Goal: Task Accomplishment & Management: Complete application form

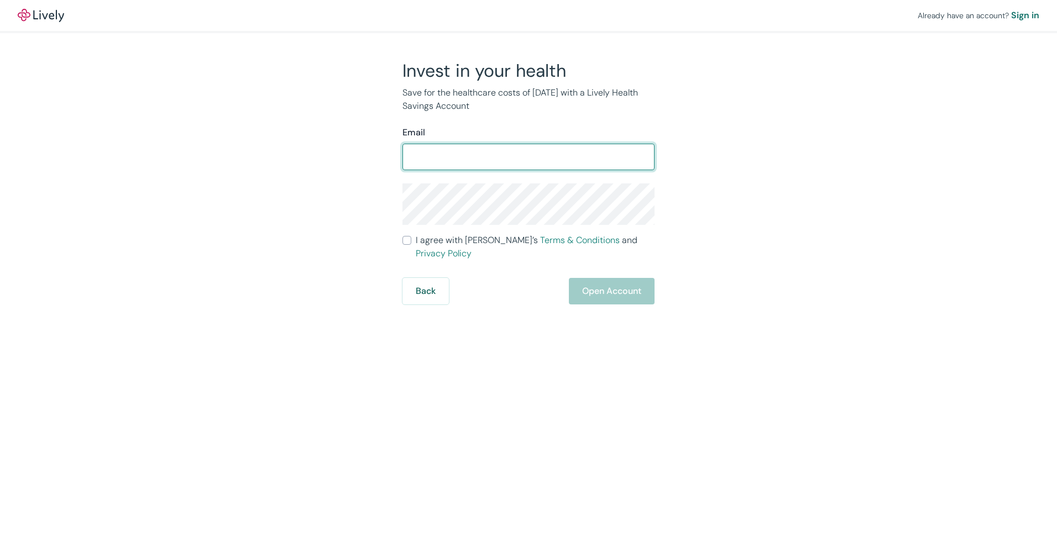
click at [407, 246] on form "Email ​ I agree with Lively’s Terms & Conditions and Privacy Policy Back Open A…" at bounding box center [529, 215] width 252 height 179
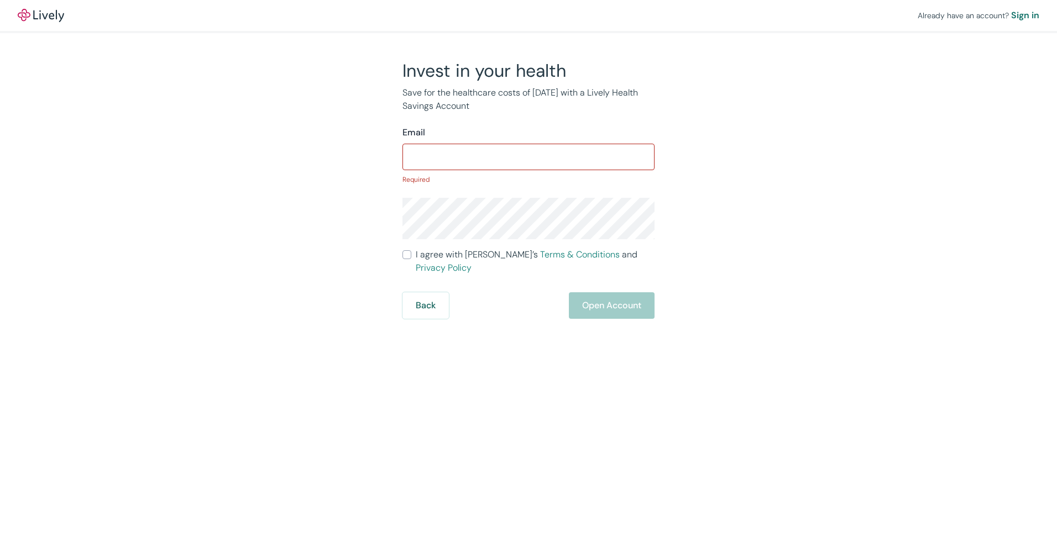
click at [409, 259] on input "I agree with Lively’s Terms & Conditions and Privacy Policy" at bounding box center [407, 254] width 9 height 9
checkbox input "true"
click at [424, 158] on input "Email" at bounding box center [529, 157] width 252 height 22
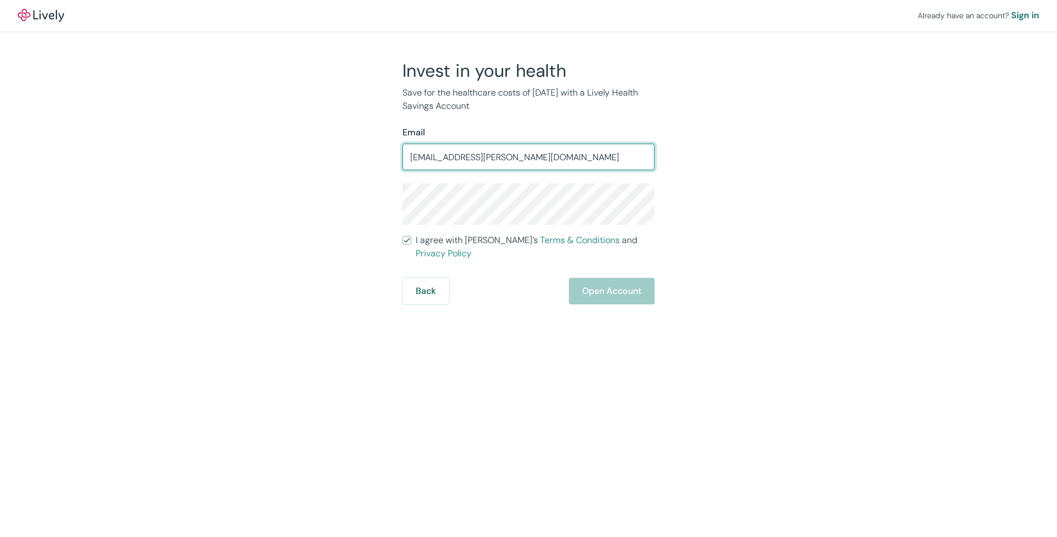
type input "tmandkids.anderson@gmail.com"
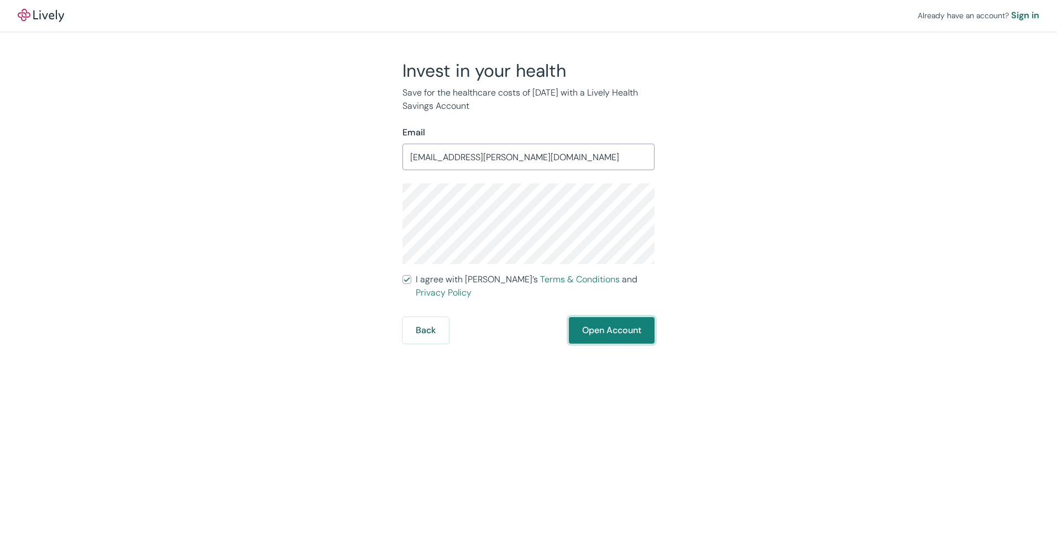
click at [602, 318] on button "Open Account" at bounding box center [612, 330] width 86 height 27
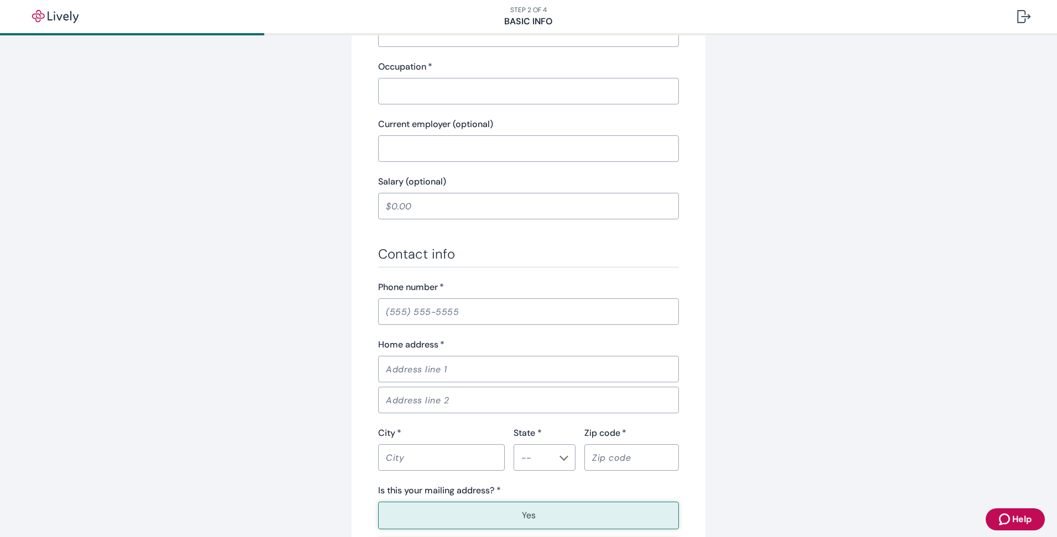
scroll to position [386, 0]
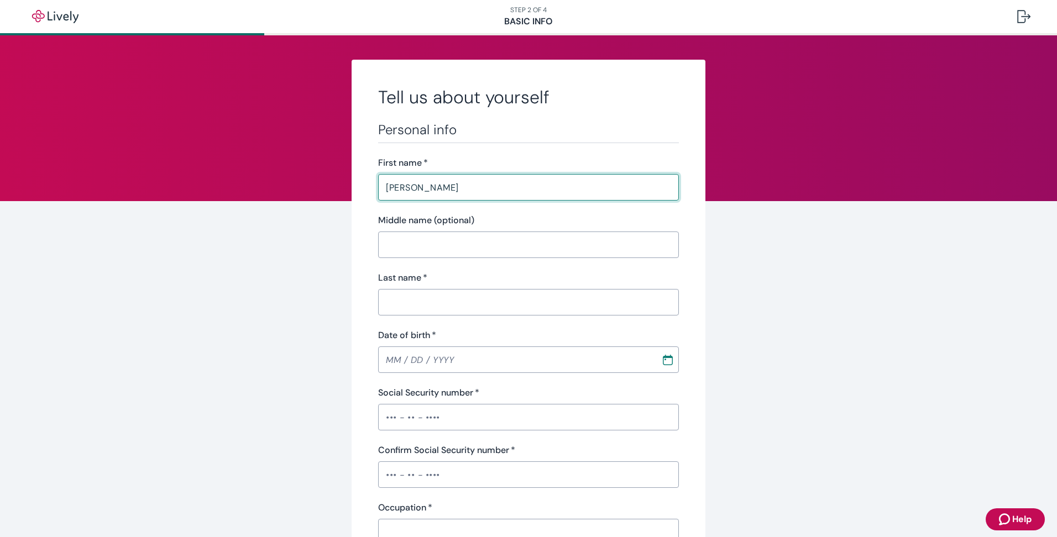
type input "Randy"
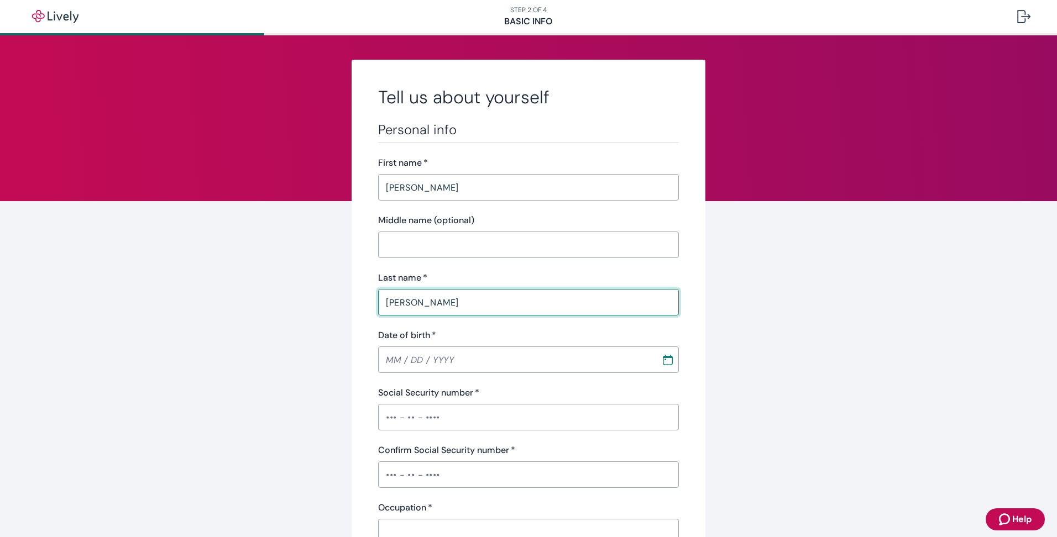
type input "Bednar"
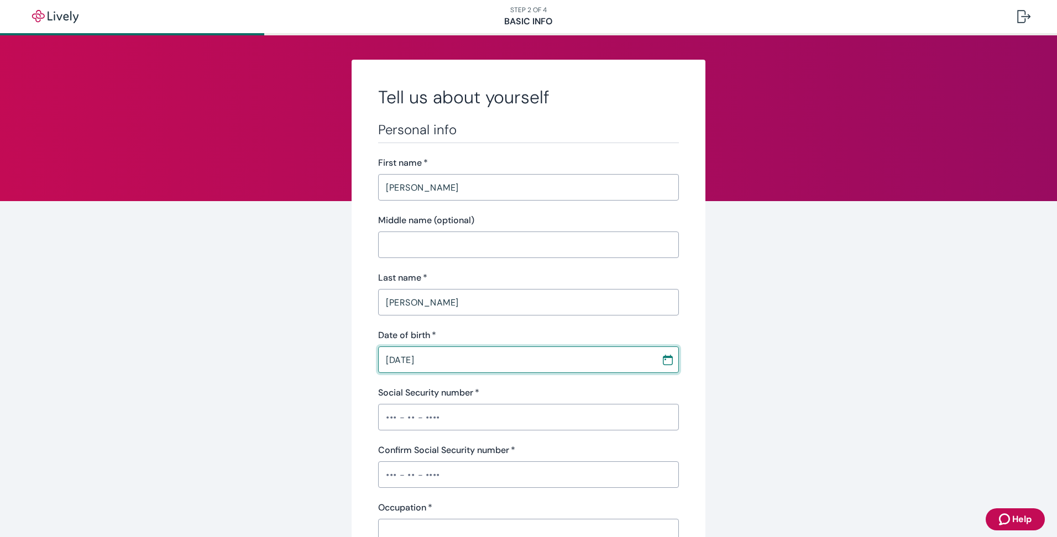
type input "[DATE]"
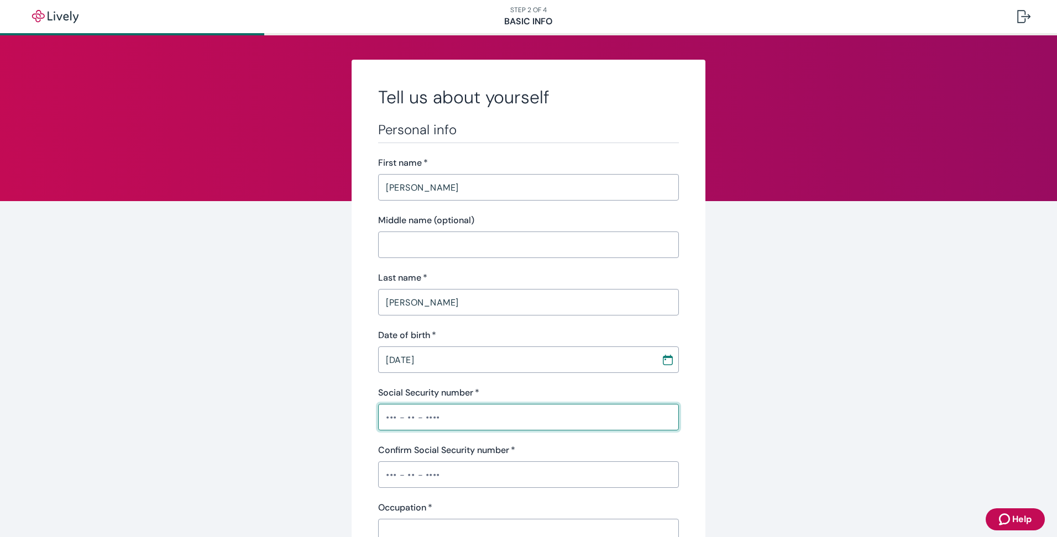
click at [449, 420] on input "Social Security number   *" at bounding box center [528, 417] width 301 height 22
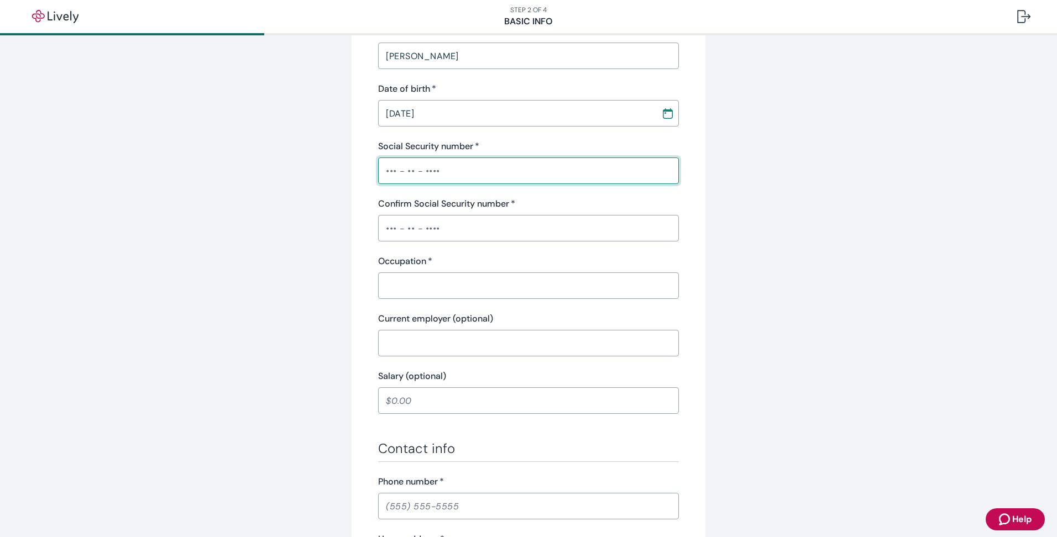
scroll to position [221, 0]
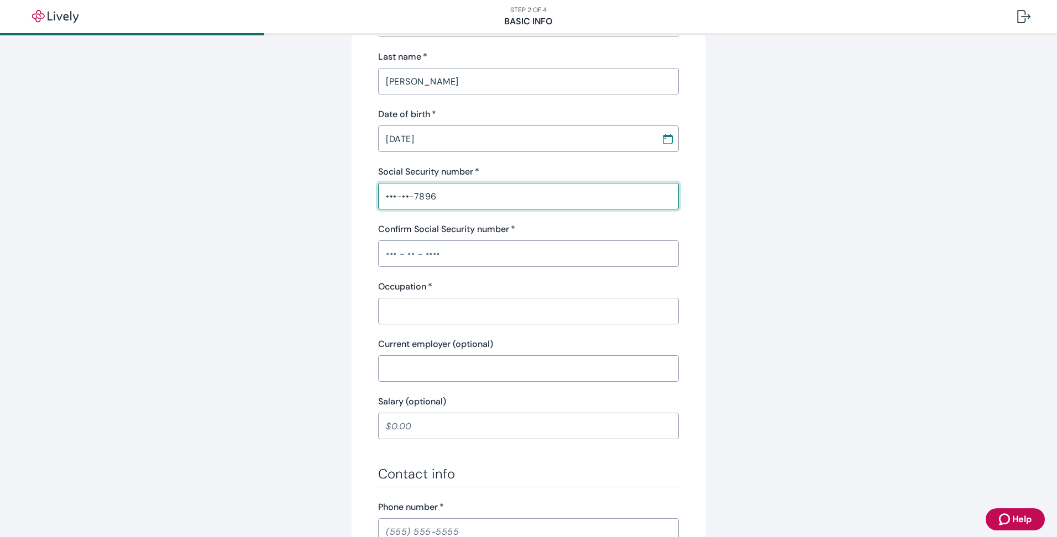
type input "•••-••-7896"
click at [464, 248] on input "Confirm Social Security number   *" at bounding box center [528, 254] width 301 height 22
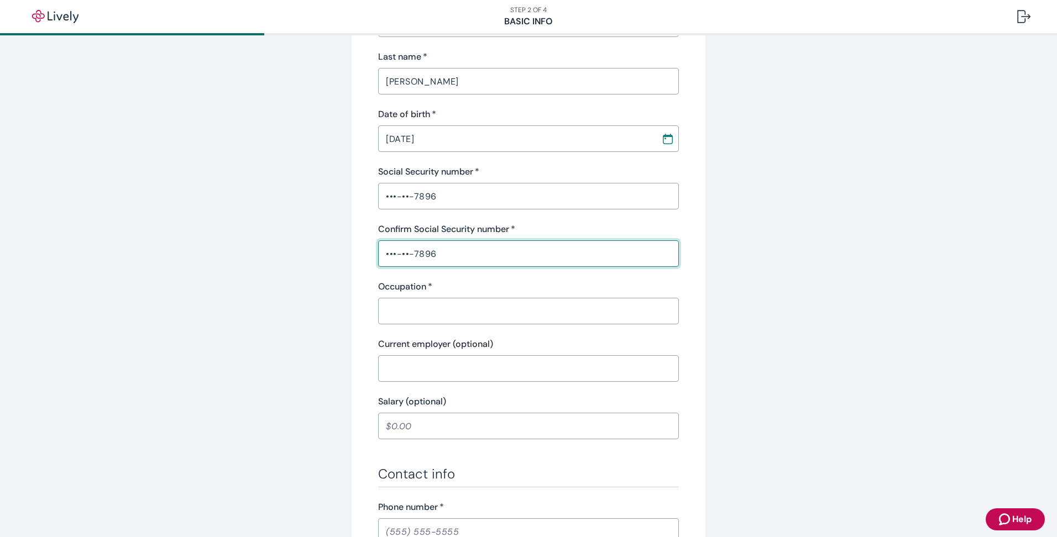
type input "•••-••-7896"
click at [427, 311] on input "Occupation   *" at bounding box center [528, 311] width 301 height 22
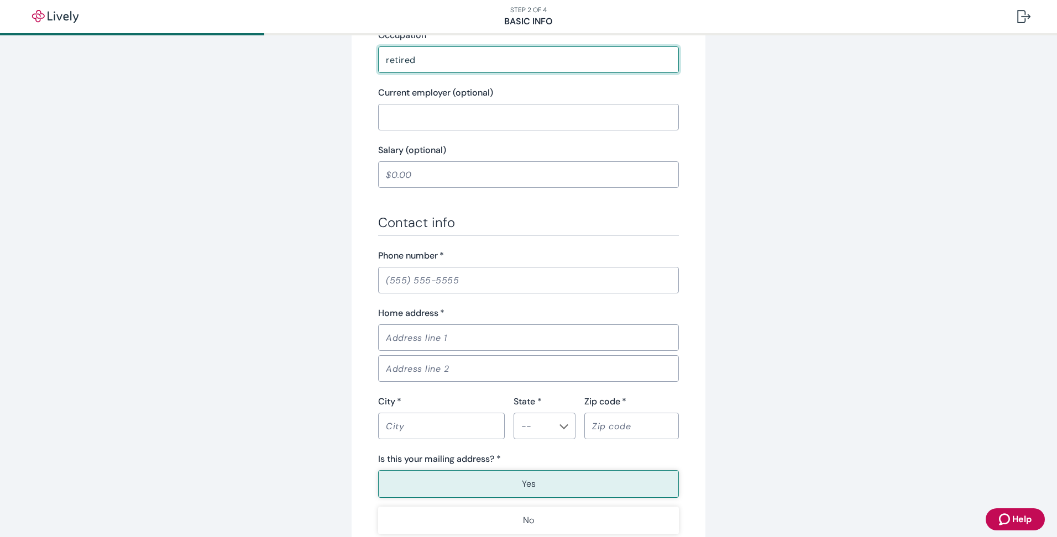
scroll to position [498, 0]
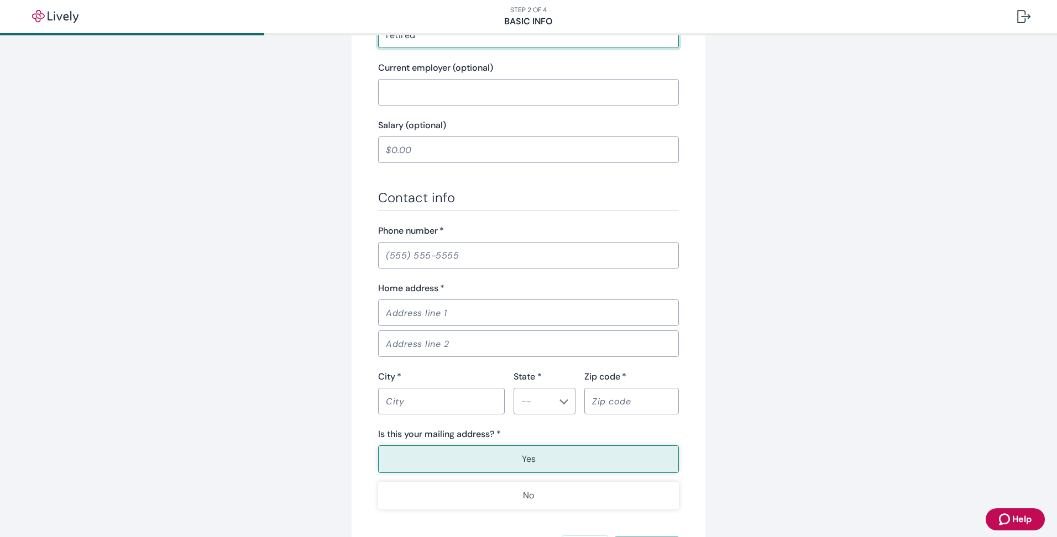
type input "retired"
click at [485, 253] on input "Phone number   *" at bounding box center [528, 255] width 301 height 22
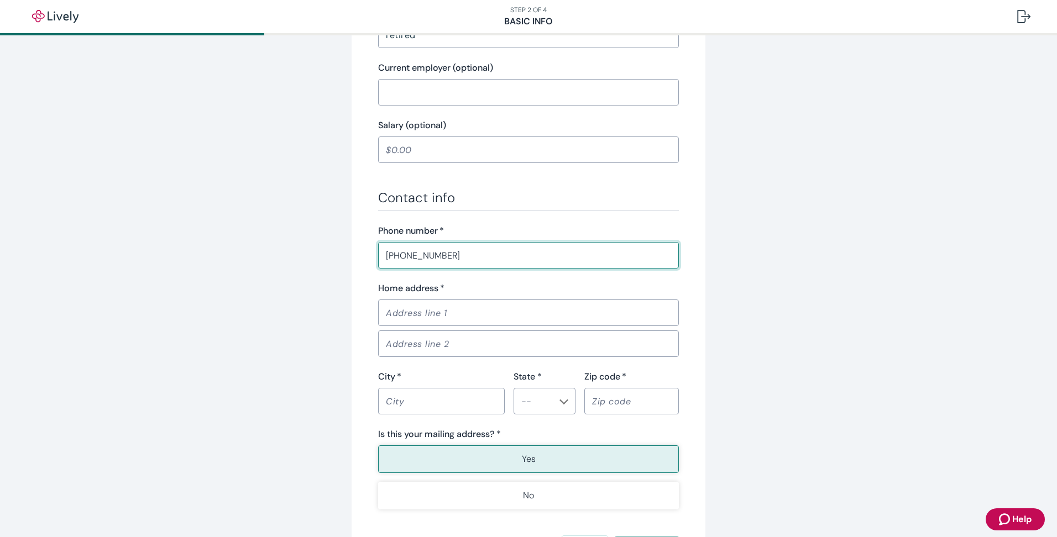
type input "[PHONE_NUMBER]"
click at [459, 311] on input "Home address   *" at bounding box center [528, 313] width 301 height 22
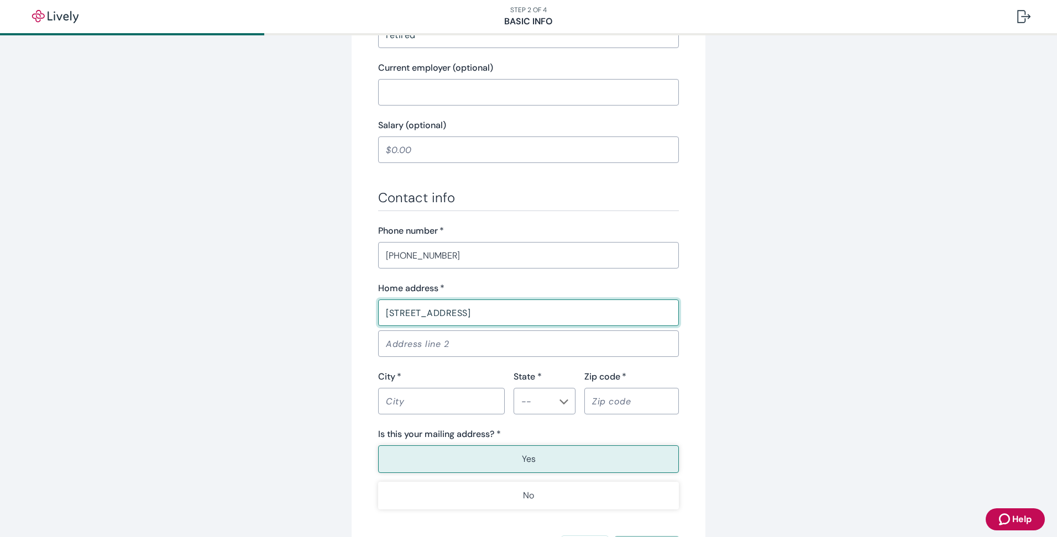
type input "[STREET_ADDRESS]"
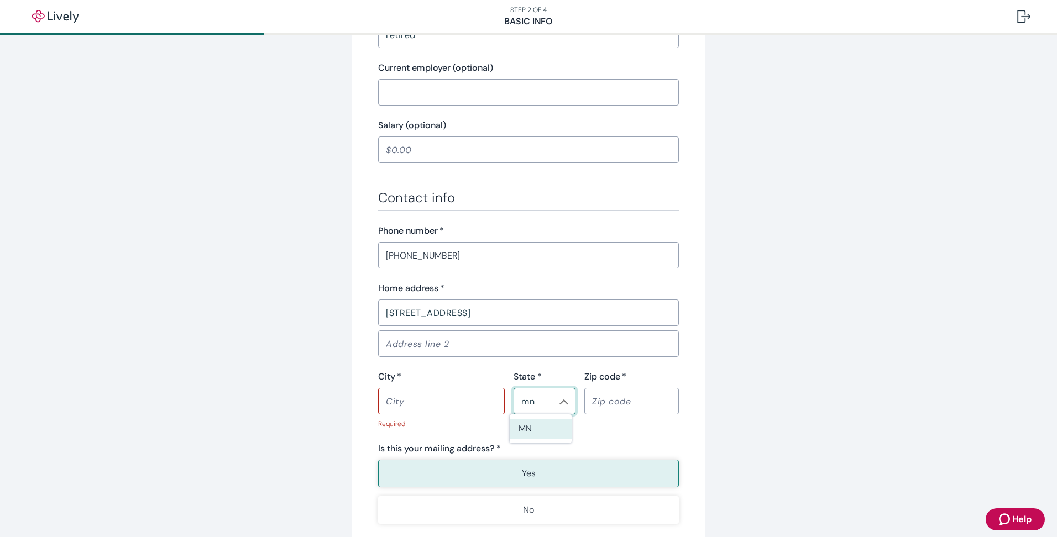
click at [535, 426] on li "MN" at bounding box center [541, 429] width 62 height 20
type input "MN"
click at [442, 406] on input "City   *" at bounding box center [441, 401] width 127 height 22
click at [610, 404] on input "Zip code   *" at bounding box center [631, 401] width 95 height 22
click at [434, 399] on input "City   *" at bounding box center [441, 401] width 127 height 22
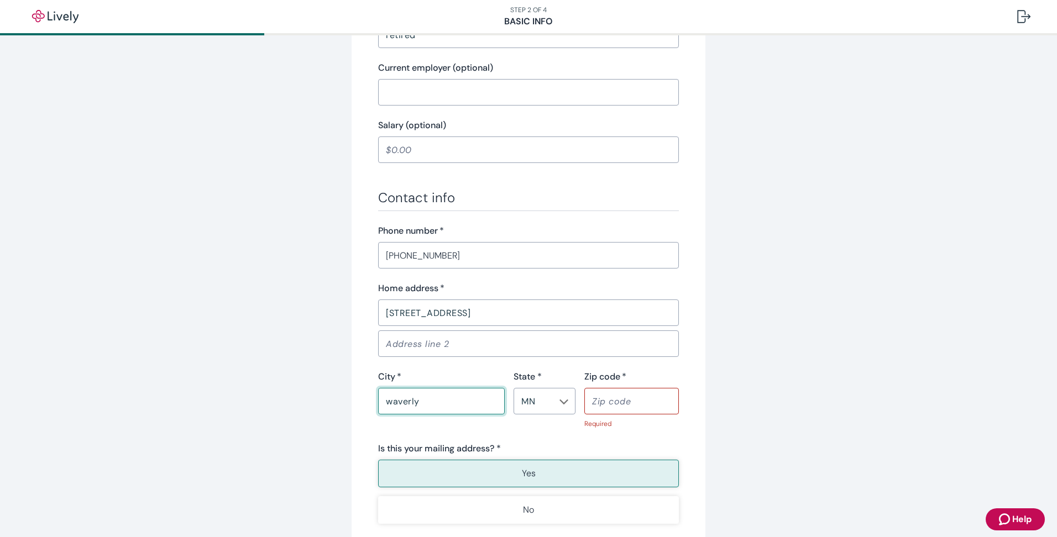
type input "waverly"
click at [608, 404] on input "Zip code   *" at bounding box center [631, 401] width 95 height 22
click at [618, 402] on input "Zip code   *" at bounding box center [631, 401] width 95 height 22
type input "55390"
click at [608, 476] on div "Yes No" at bounding box center [528, 492] width 301 height 64
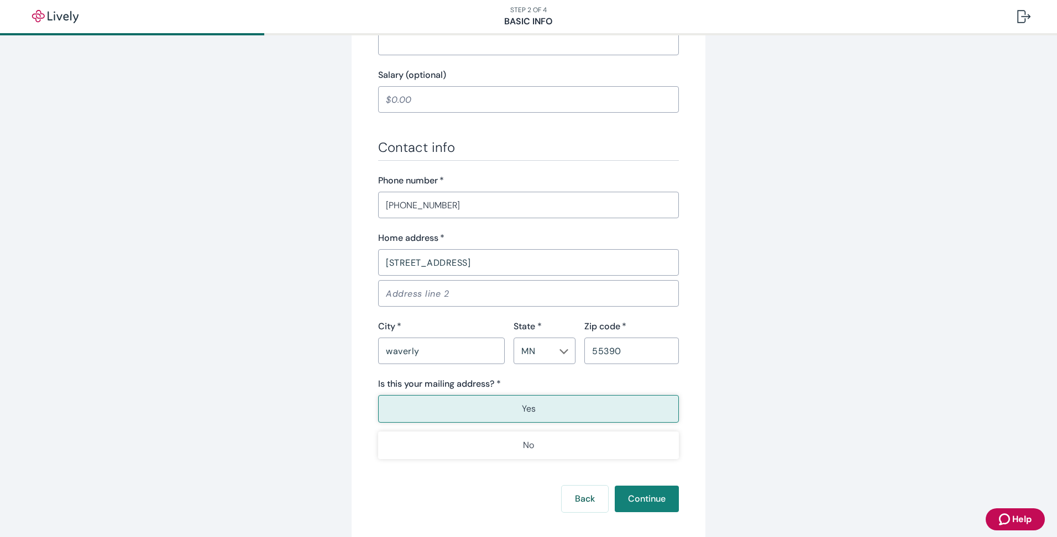
scroll to position [607, 0]
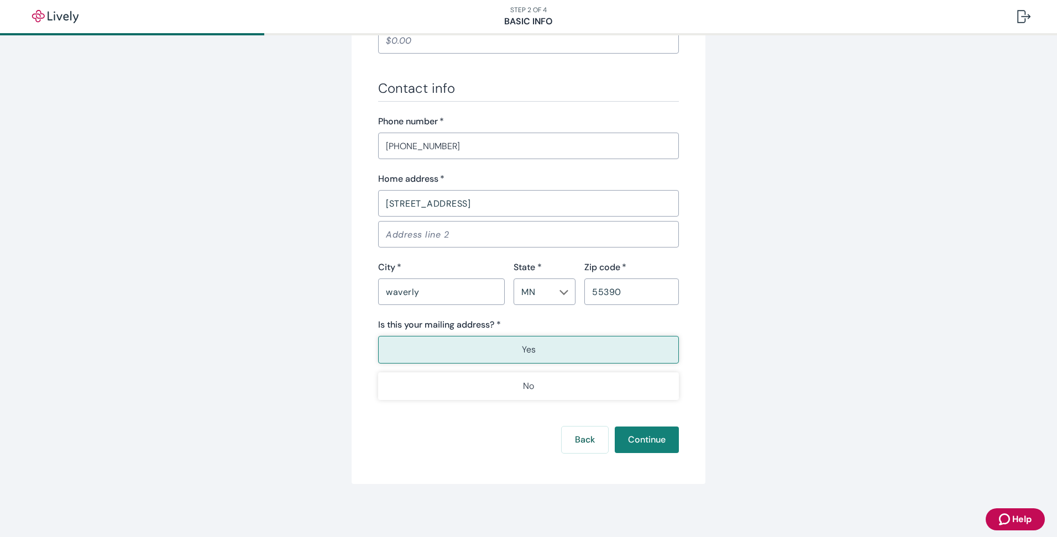
click at [522, 349] on p "Yes" at bounding box center [529, 349] width 14 height 13
click at [655, 438] on button "Continue" at bounding box center [647, 440] width 64 height 27
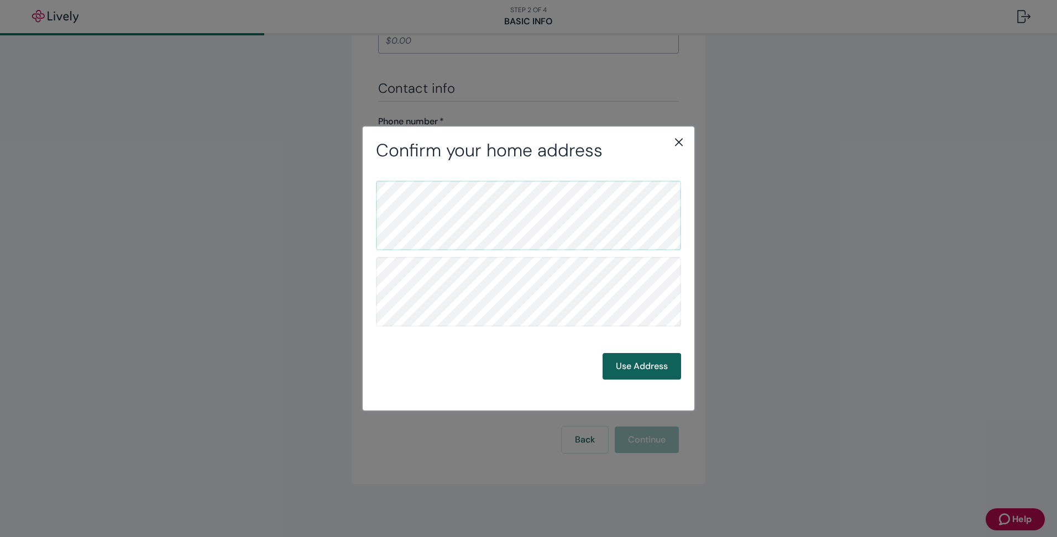
click at [626, 375] on button "Use Address" at bounding box center [642, 366] width 79 height 27
click at [642, 368] on button "Use Address" at bounding box center [642, 366] width 79 height 27
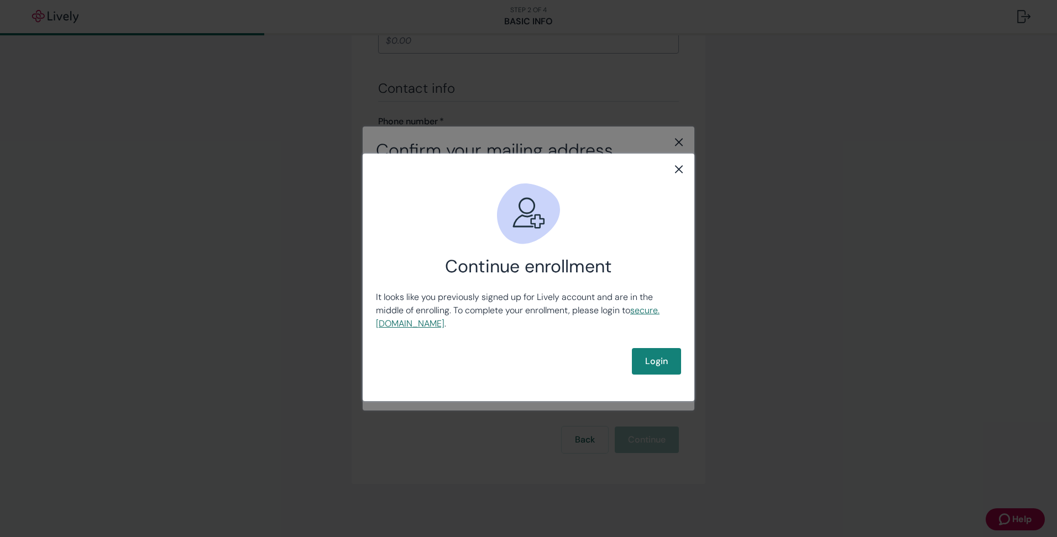
click at [430, 322] on link "secure .[DOMAIN_NAME]" at bounding box center [518, 317] width 284 height 25
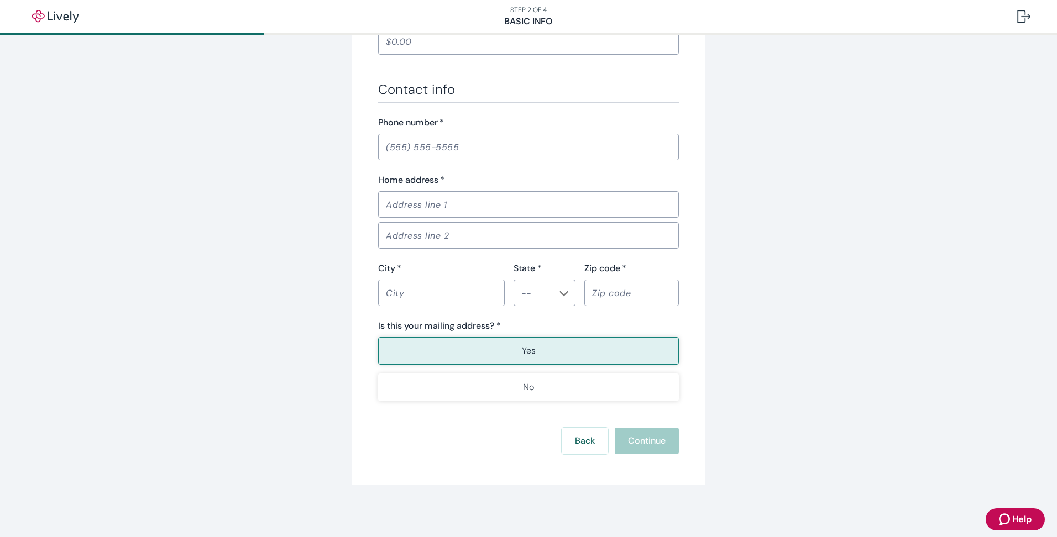
scroll to position [607, 0]
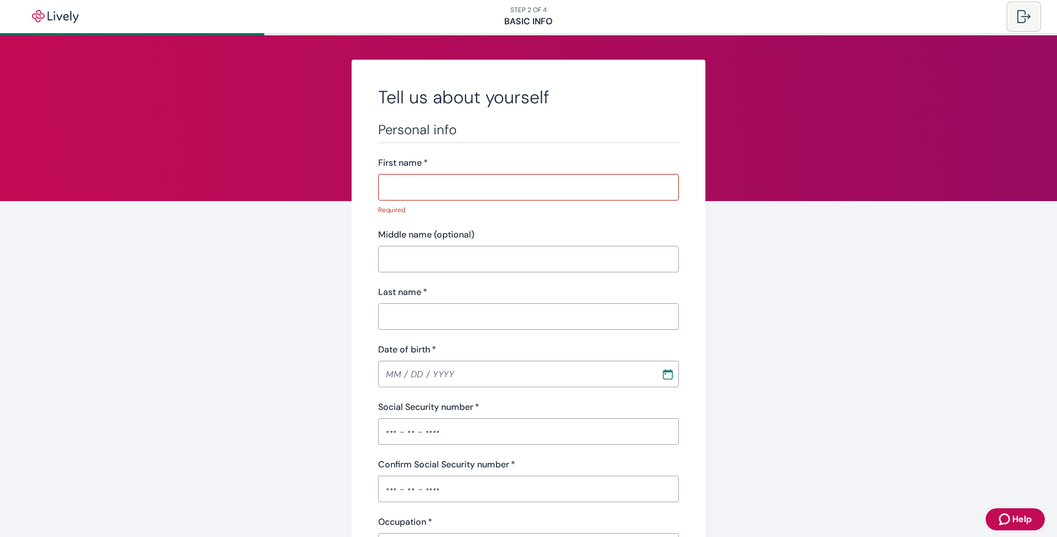
click at [1019, 19] on div at bounding box center [1023, 16] width 13 height 13
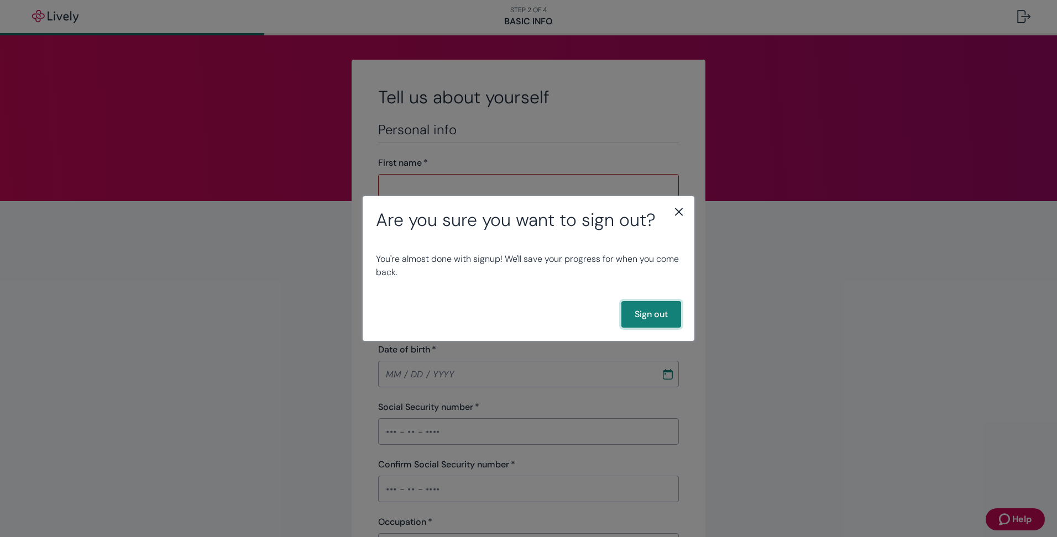
click at [658, 310] on button "Sign out" at bounding box center [651, 314] width 60 height 27
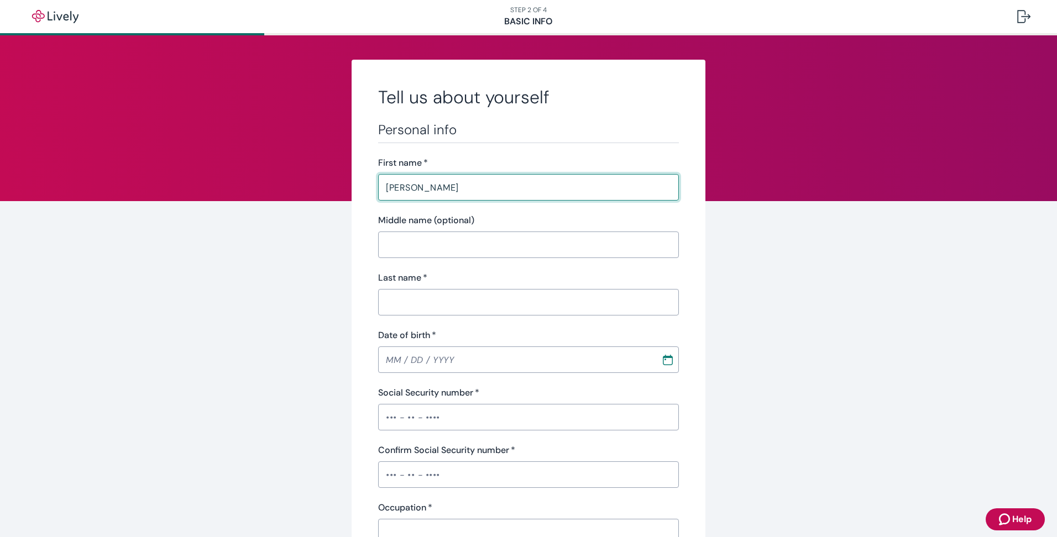
type input "[PERSON_NAME]"
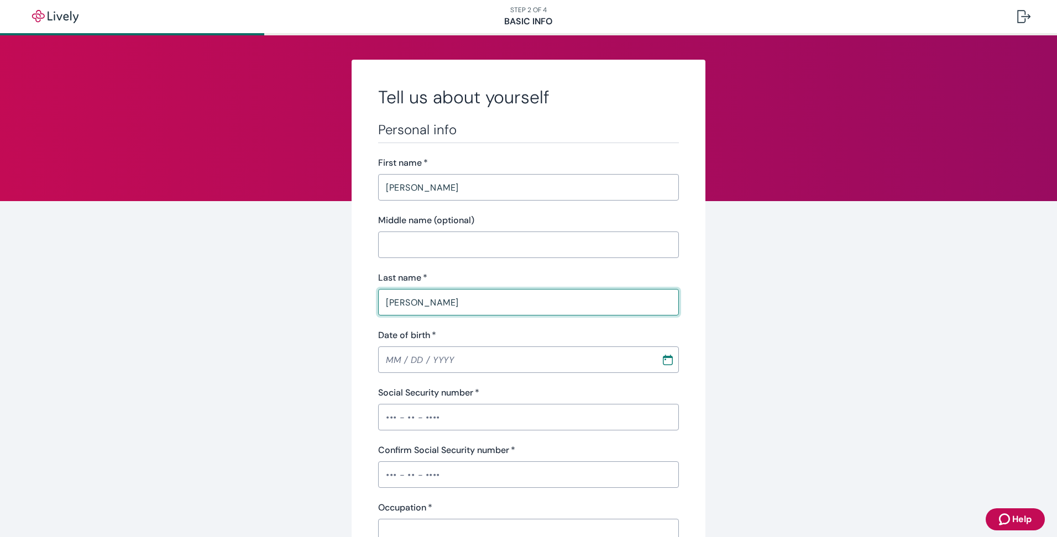
type input "[PERSON_NAME]"
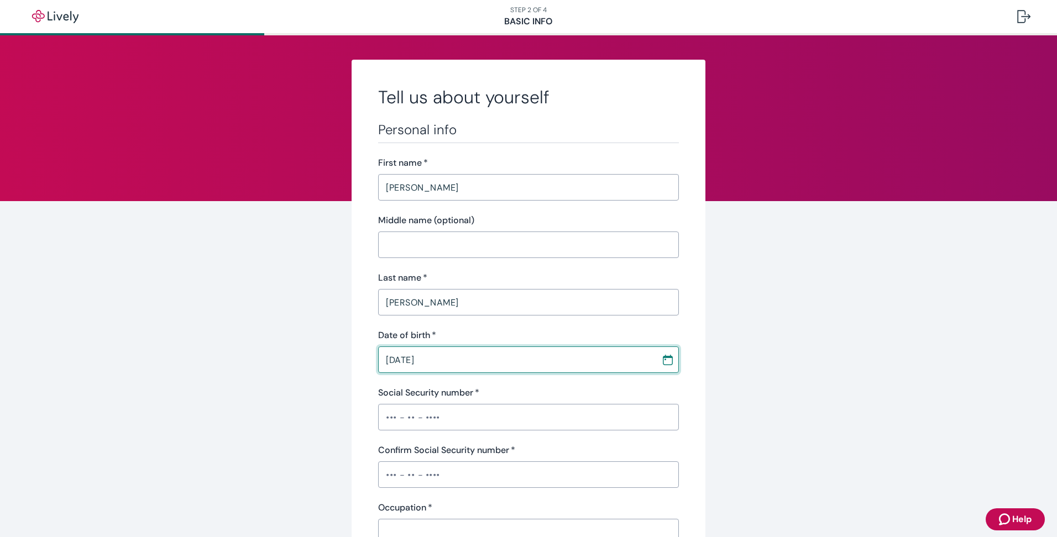
type input "[DATE]"
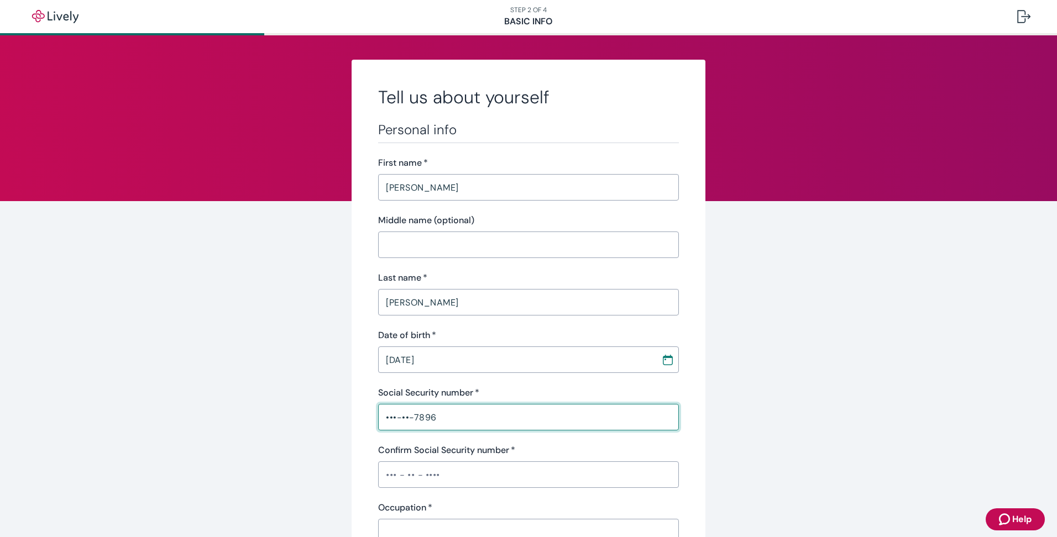
type input "•••-••-7896"
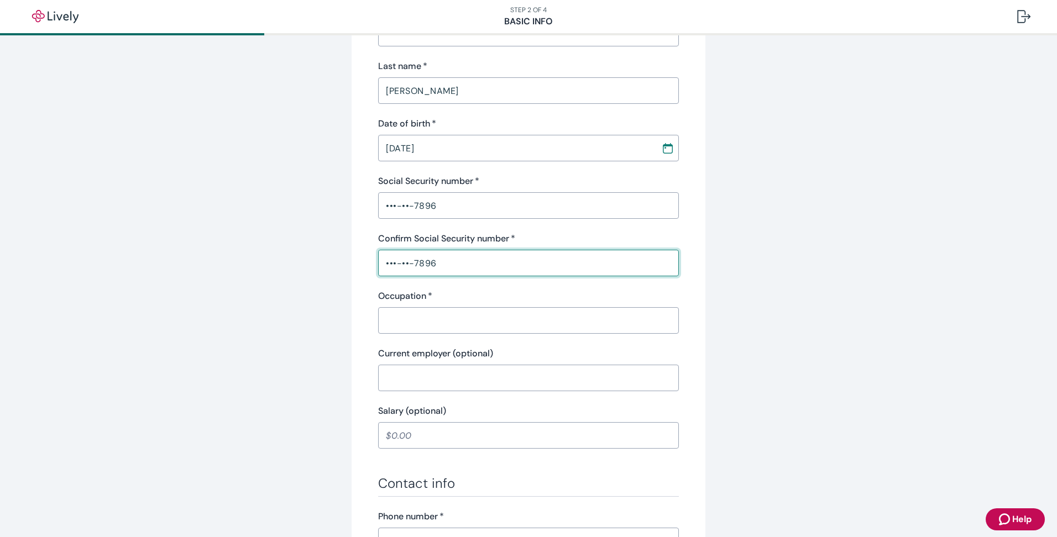
scroll to position [221, 0]
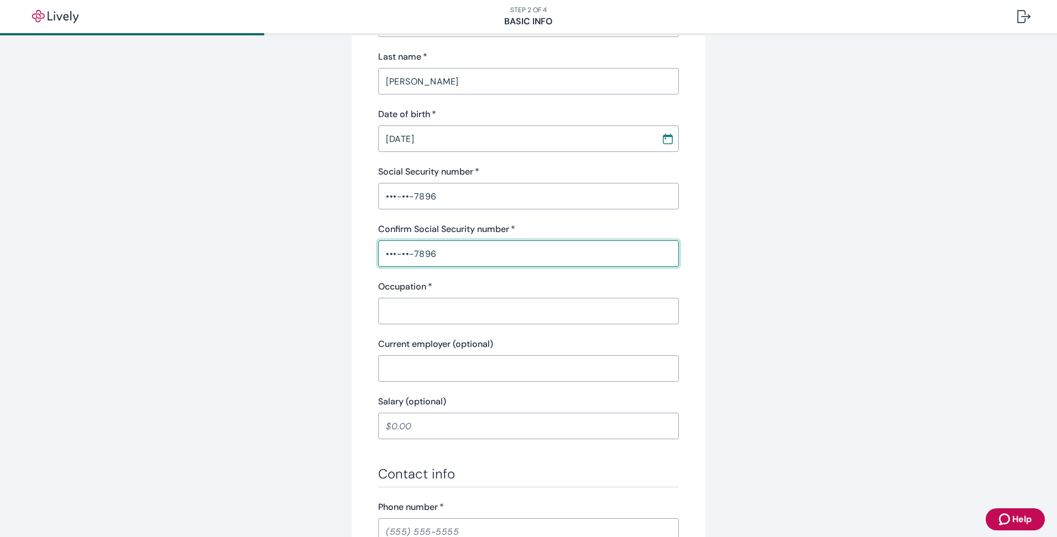
type input "•••-••-7896"
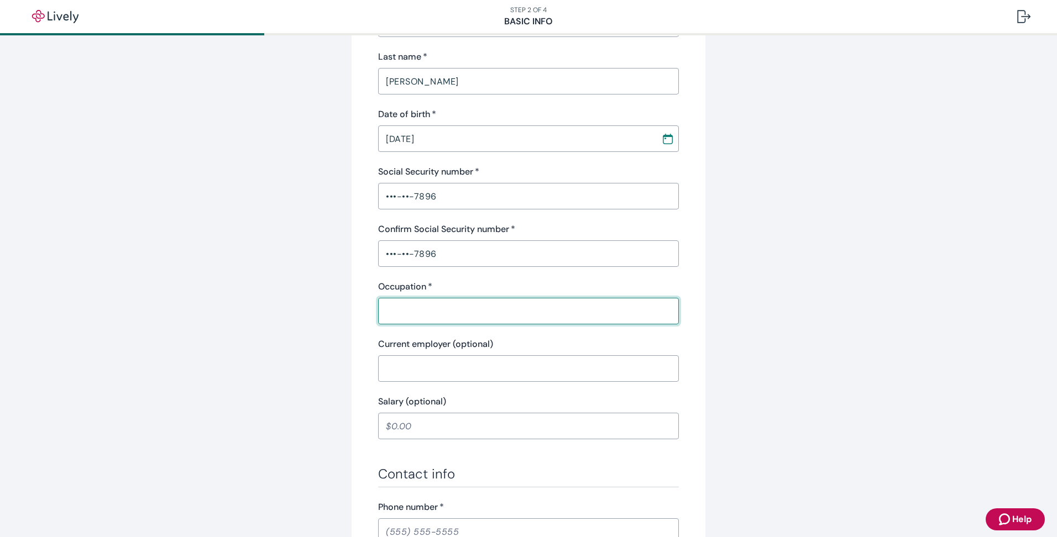
click at [483, 310] on input "Occupation   *" at bounding box center [528, 311] width 301 height 22
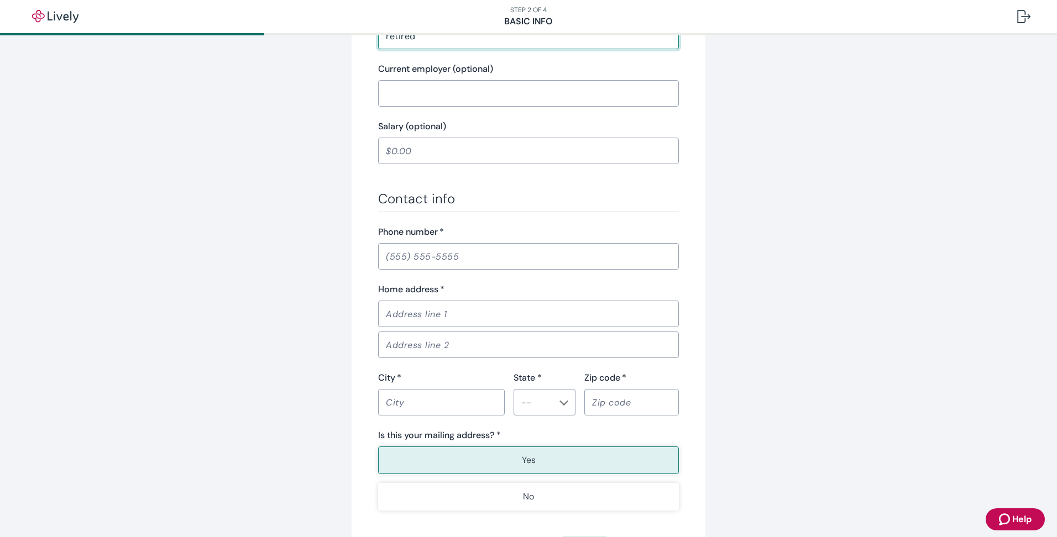
scroll to position [498, 0]
type input "retired"
click at [441, 260] on input "Phone number   *" at bounding box center [528, 255] width 301 height 22
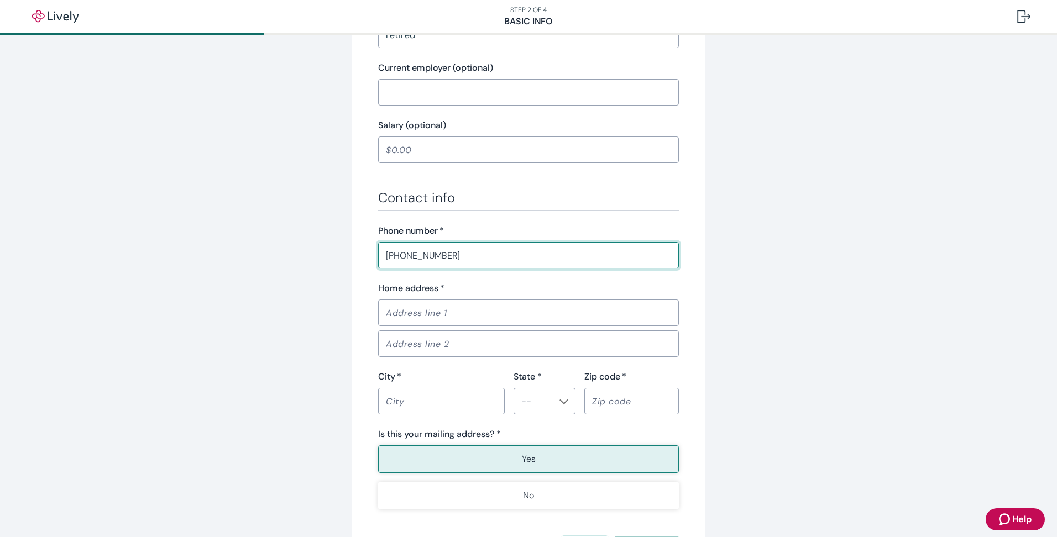
type input "[PHONE_NUMBER]"
click at [438, 319] on input "Home address   *" at bounding box center [528, 313] width 301 height 22
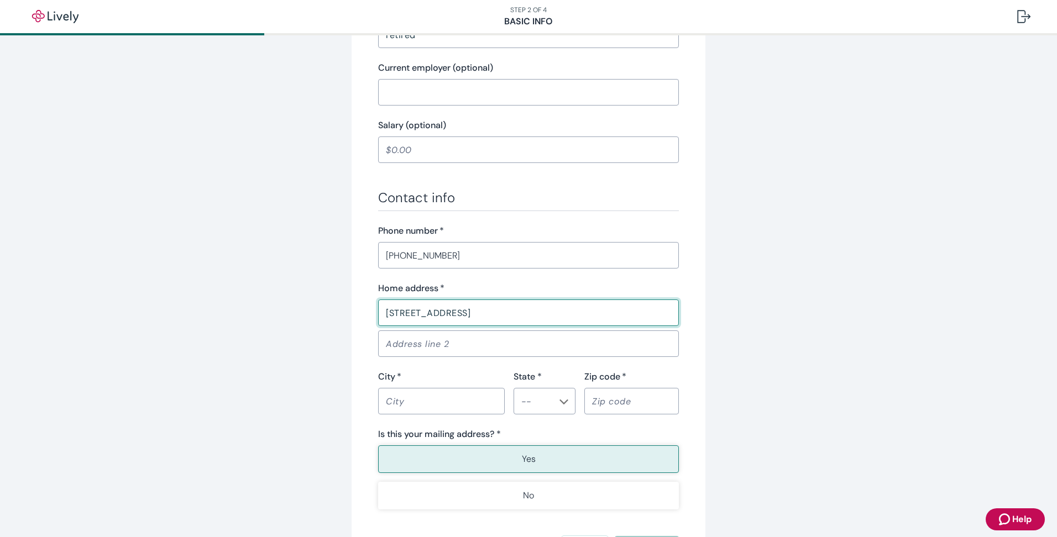
type input "[STREET_ADDRESS]"
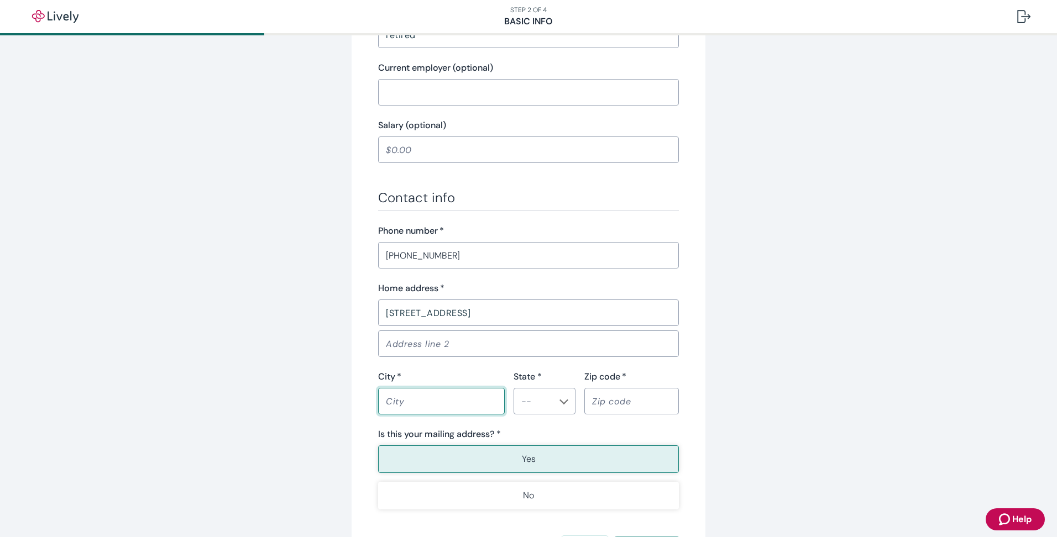
type input "a"
type input "waverly"
type input "MN"
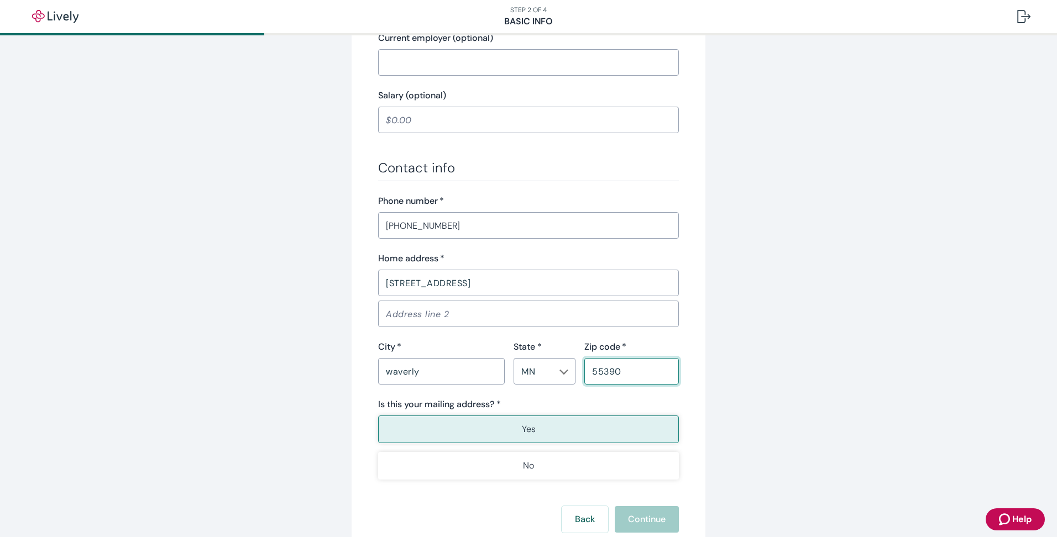
scroll to position [607, 0]
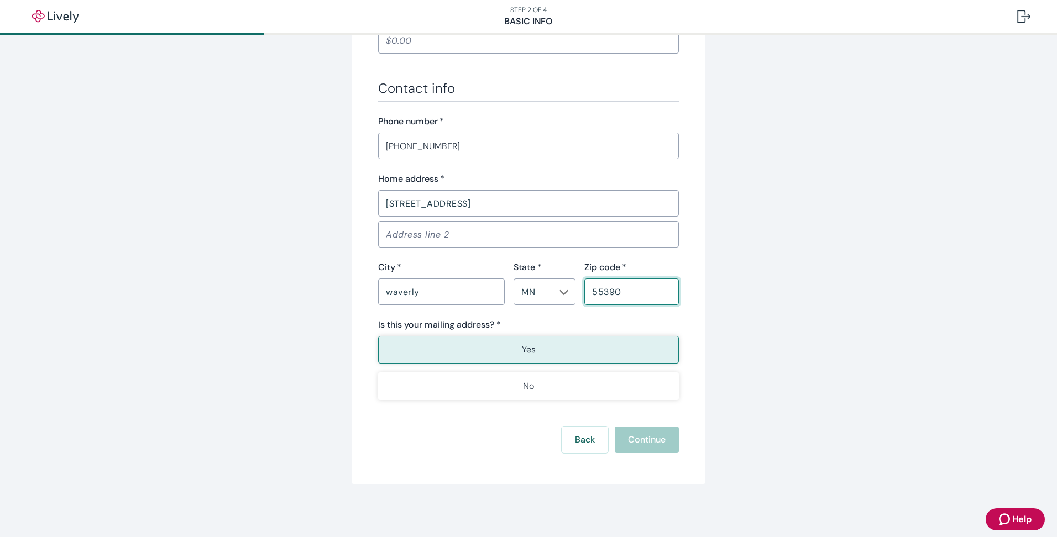
type input "55390"
click at [598, 353] on button "Yes" at bounding box center [528, 350] width 301 height 28
click at [656, 439] on button "Continue" at bounding box center [647, 440] width 64 height 27
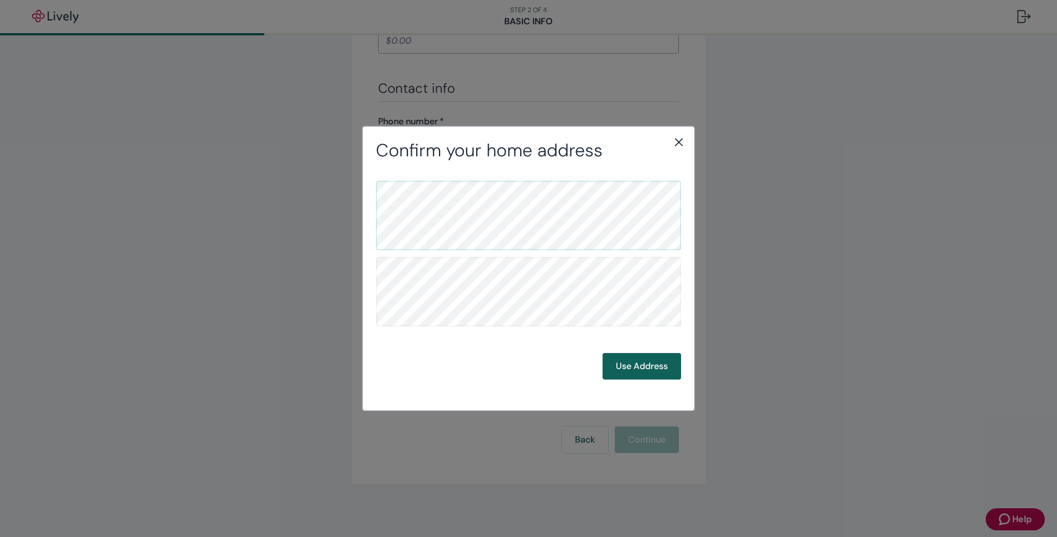
click at [650, 363] on button "Use Address" at bounding box center [642, 366] width 79 height 27
click at [645, 366] on button "Use Address" at bounding box center [642, 366] width 79 height 27
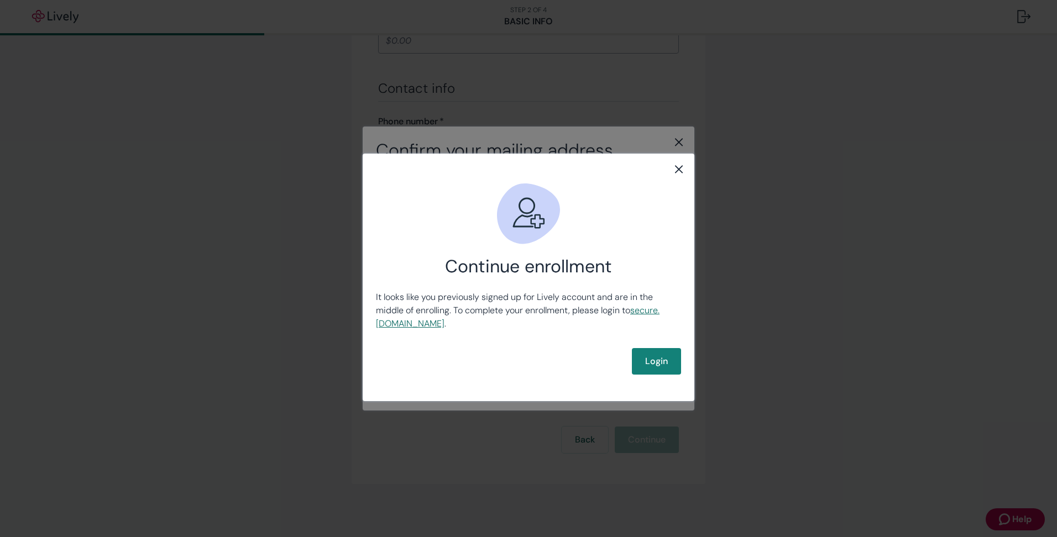
click at [421, 321] on link "secure .[DOMAIN_NAME]" at bounding box center [518, 317] width 284 height 25
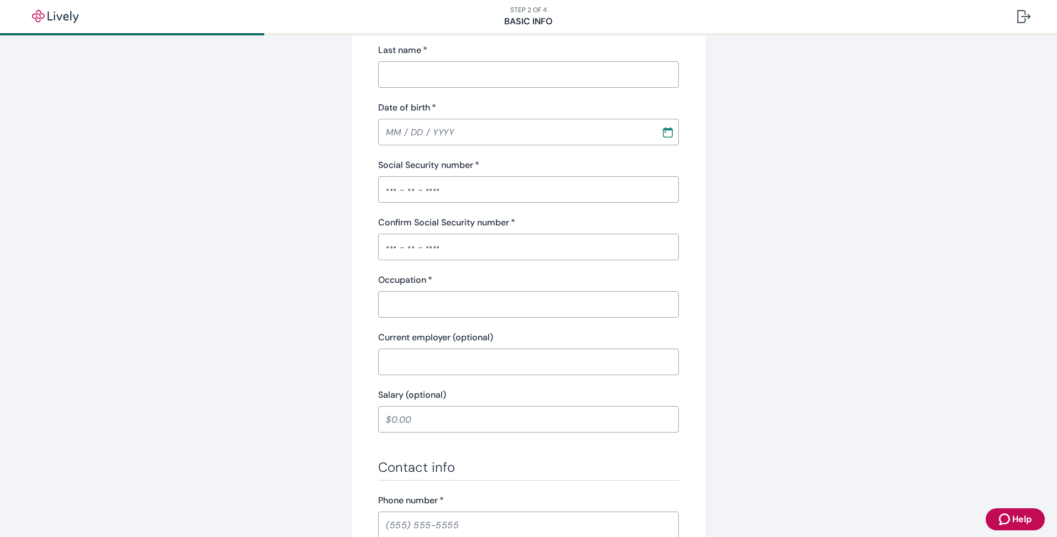
scroll to position [220, 0]
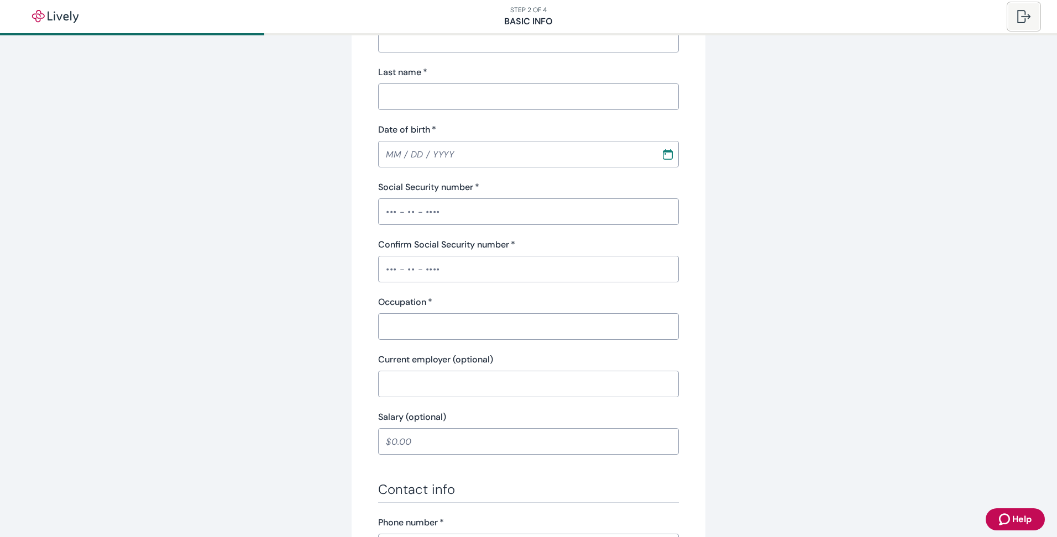
click at [1022, 17] on div at bounding box center [1023, 16] width 13 height 13
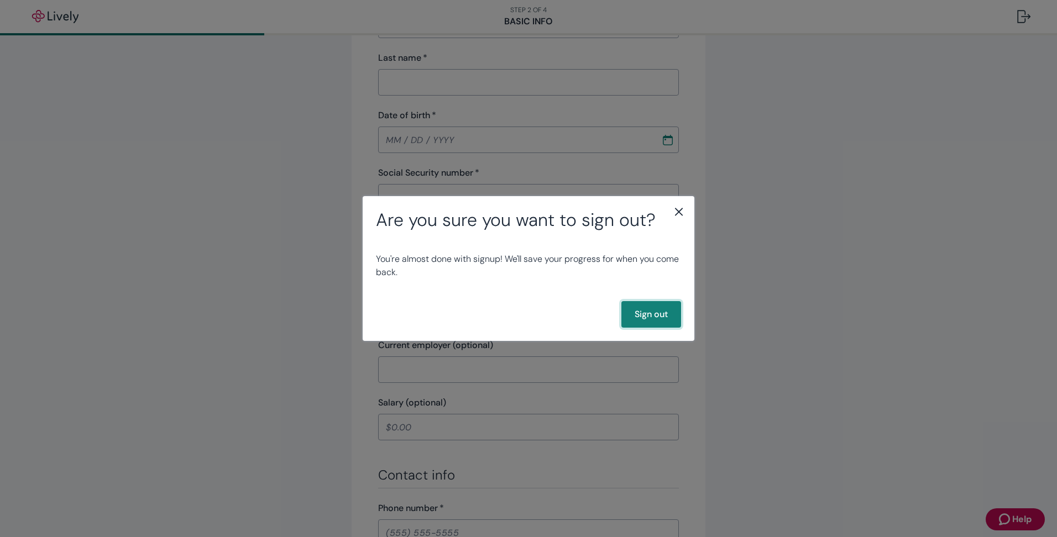
click at [645, 310] on button "Sign out" at bounding box center [651, 314] width 60 height 27
